Goal: Task Accomplishment & Management: Use online tool/utility

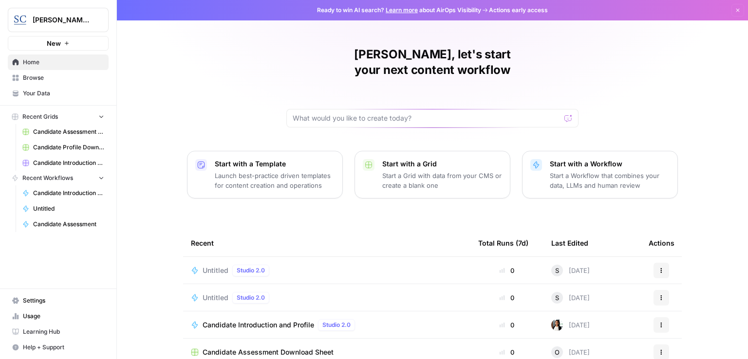
click at [278, 320] on span "Candidate Introduction and Profile" at bounding box center [259, 325] width 112 height 10
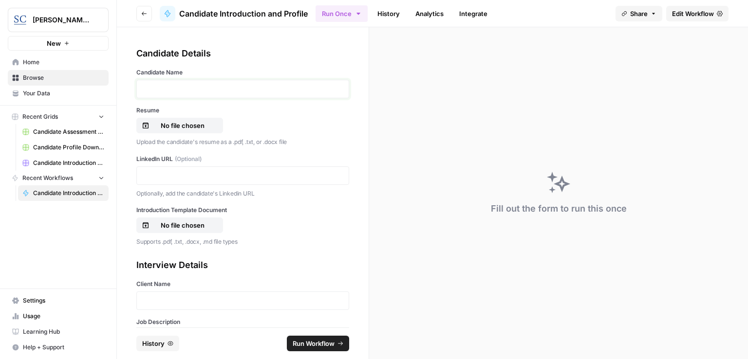
click at [221, 92] on p at bounding box center [243, 89] width 200 height 10
click at [189, 121] on p "No file chosen" at bounding box center [182, 126] width 62 height 10
click at [184, 169] on div at bounding box center [242, 176] width 213 height 19
click at [184, 172] on p at bounding box center [243, 176] width 200 height 10
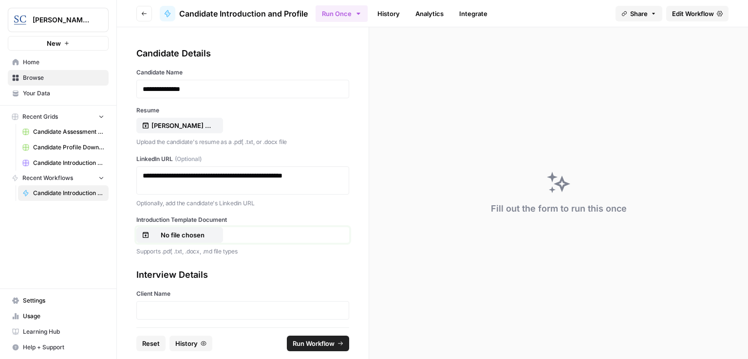
click at [203, 236] on p "No file chosen" at bounding box center [182, 235] width 62 height 10
click at [205, 308] on p at bounding box center [243, 311] width 200 height 10
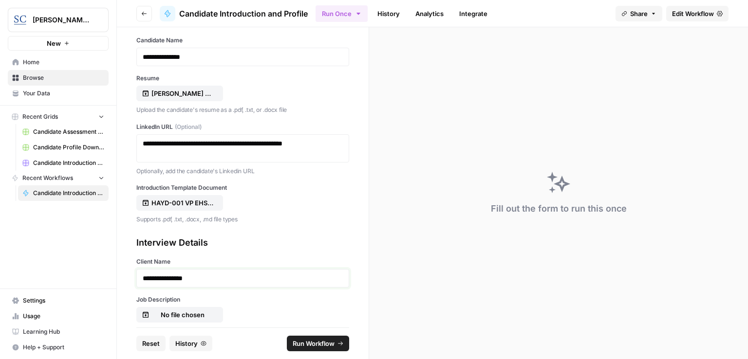
scroll to position [97, 0]
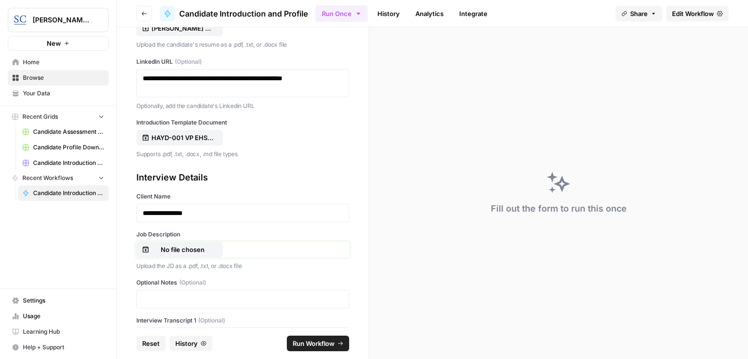
click at [185, 250] on p "No file chosen" at bounding box center [182, 250] width 62 height 10
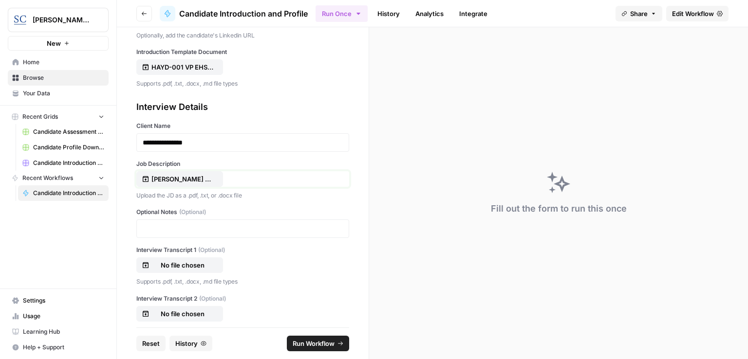
scroll to position [186, 0]
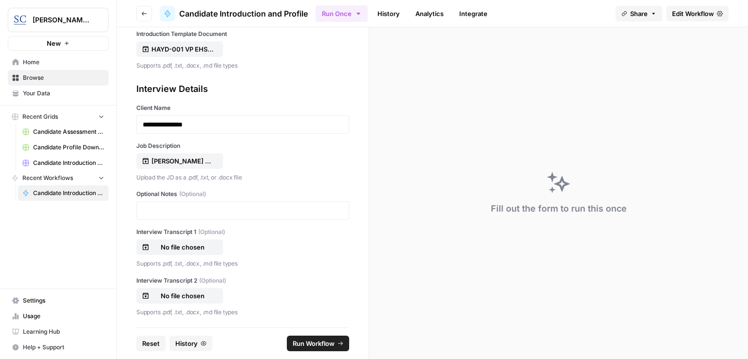
click at [322, 344] on span "Run Workflow" at bounding box center [314, 344] width 42 height 10
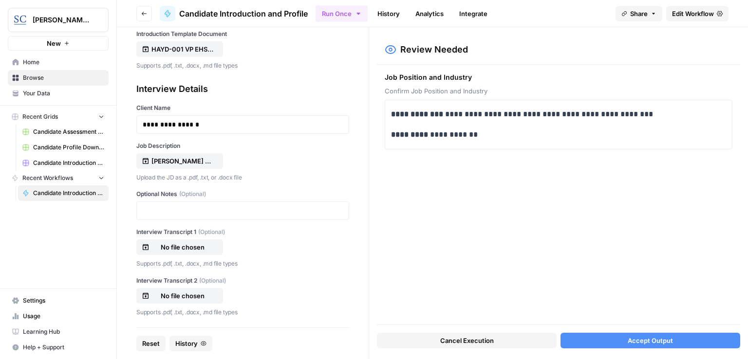
click at [658, 344] on span "Accept Output" at bounding box center [650, 341] width 45 height 10
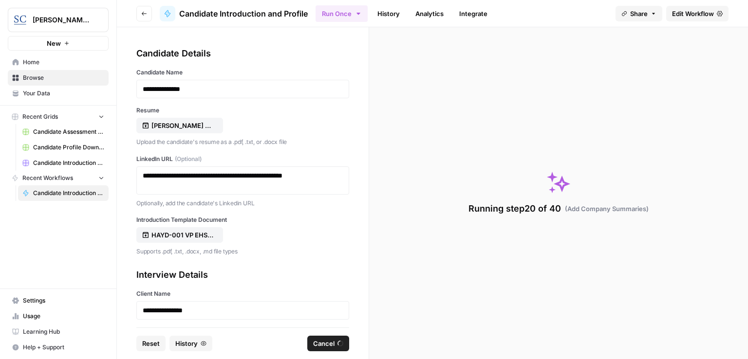
scroll to position [186, 0]
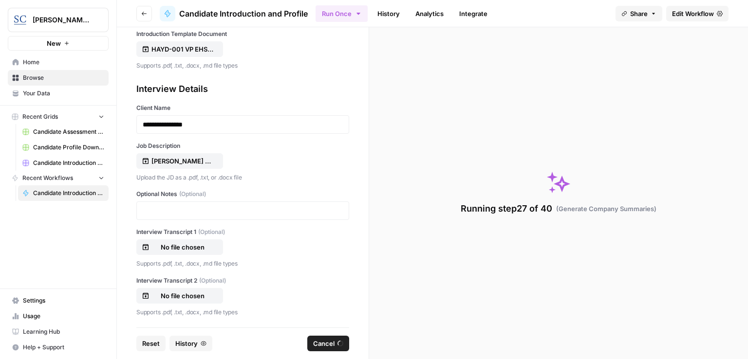
click at [530, 319] on div "Running step 27 of 40 ( Generate Company Summaries )" at bounding box center [558, 193] width 379 height 332
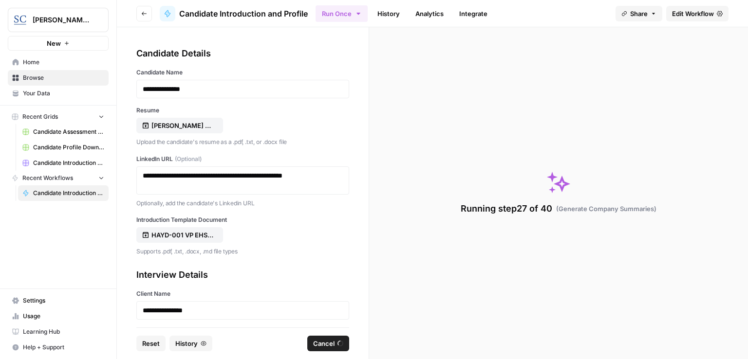
scroll to position [186, 0]
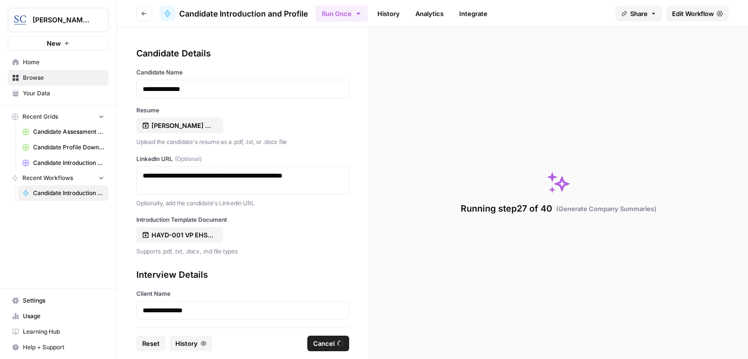
scroll to position [186, 0]
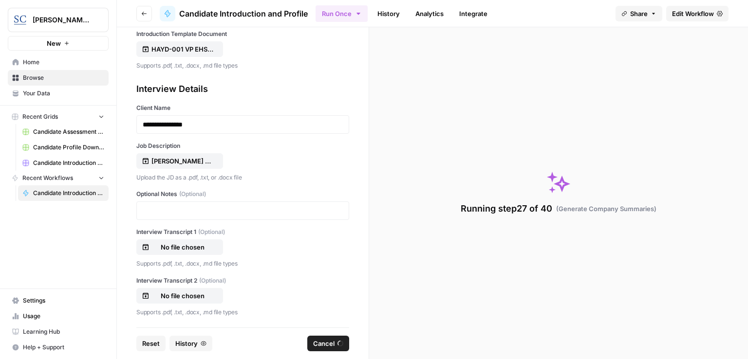
click at [421, 326] on div "Running step 27 of 40 ( Generate Company Summaries )" at bounding box center [558, 193] width 379 height 332
click at [319, 346] on span "Cancel" at bounding box center [323, 344] width 21 height 10
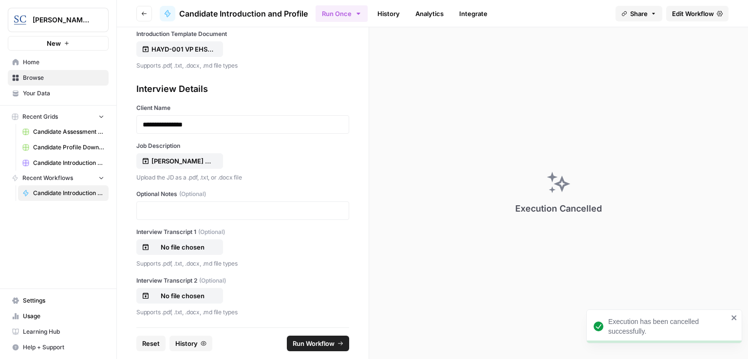
click at [727, 203] on div "Execution Cancelled" at bounding box center [558, 193] width 379 height 332
click at [498, 289] on div "Execution Cancelled" at bounding box center [558, 193] width 379 height 332
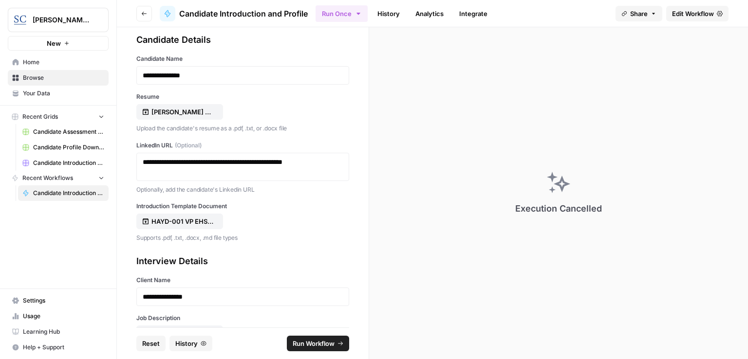
scroll to position [0, 0]
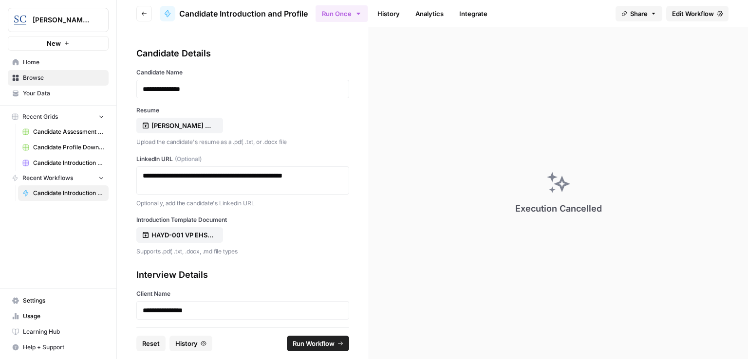
click at [313, 345] on span "Run Workflow" at bounding box center [314, 344] width 42 height 10
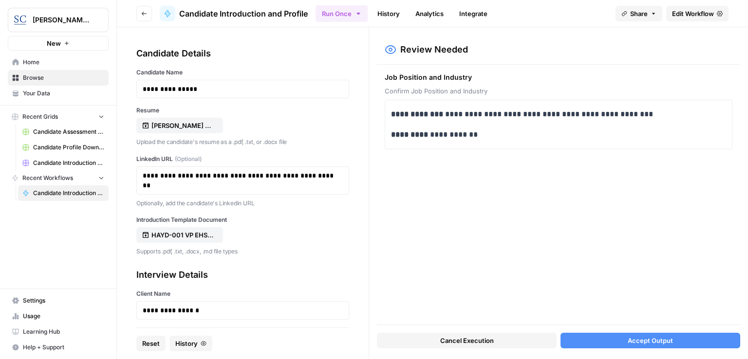
click at [657, 341] on span "Accept Output" at bounding box center [650, 341] width 45 height 10
